Goal: Navigation & Orientation: Find specific page/section

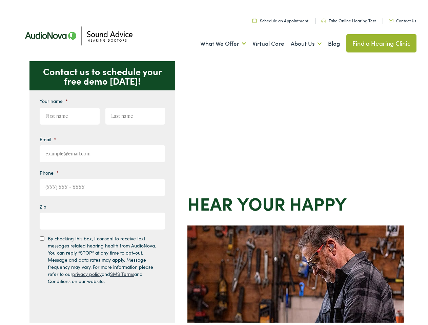
click at [214, 163] on div "Contact us to schedule your free demo [DATE]! Give us a call [PHONE_NUMBER] Ema…" at bounding box center [217, 295] width 434 height 472
click at [217, 42] on link "What We Offer" at bounding box center [223, 41] width 46 height 25
click at [299, 42] on link "About Us" at bounding box center [306, 41] width 31 height 25
